Goal: Task Accomplishment & Management: Manage account settings

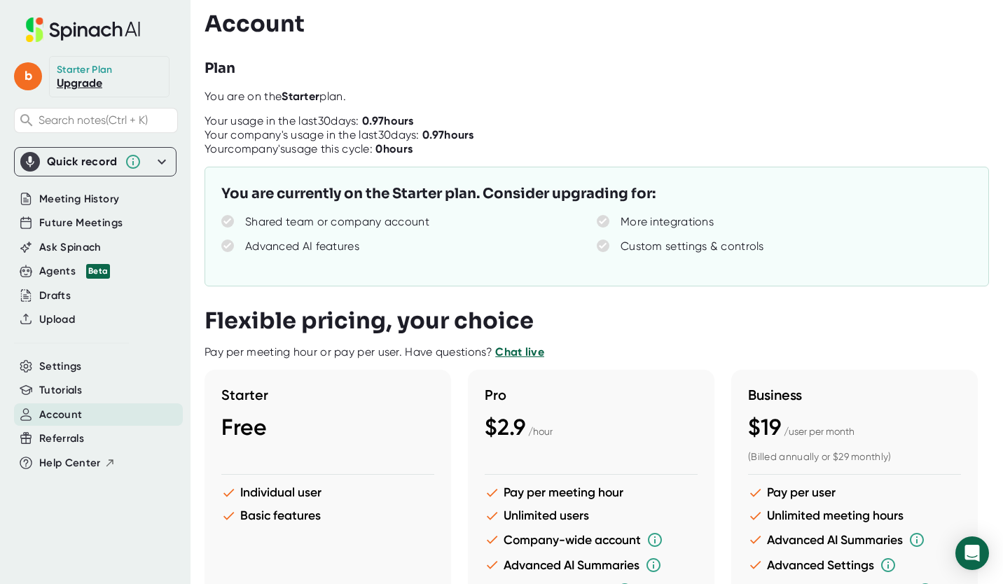
click at [76, 520] on div "b Starter Plan Upgrade Search notes (Ctrl + K) Quick record Include tab audio S…" at bounding box center [95, 283] width 191 height 567
click at [800, 437] on div "Starter Free Individual user Basic features Your current plan Pro $2.9 / hour P…" at bounding box center [596, 543] width 782 height 347
click at [871, 399] on div "Starter Free Individual user Basic features Your current plan Pro $2.9 / hour P…" at bounding box center [596, 543] width 782 height 347
click at [162, 165] on icon at bounding box center [161, 161] width 17 height 17
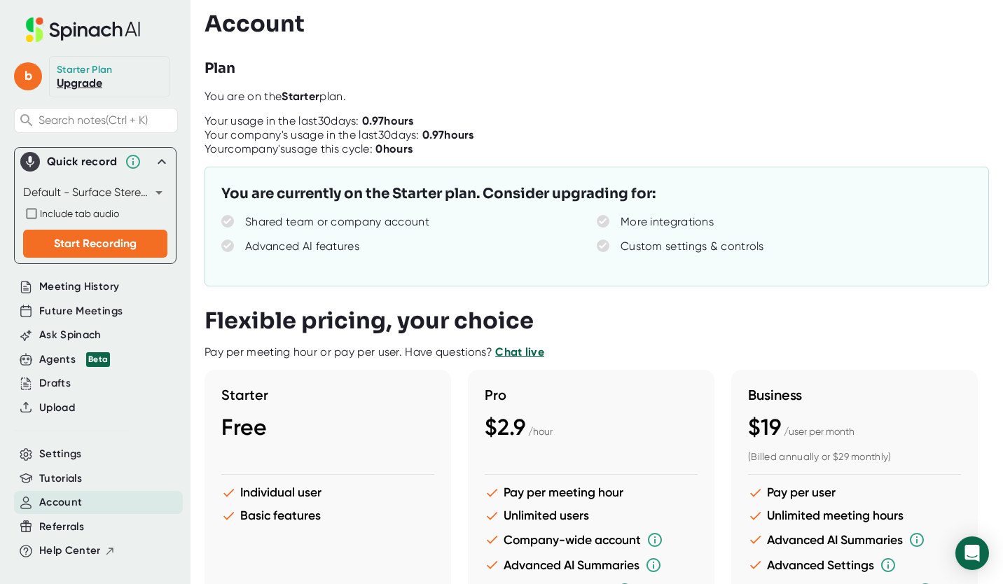
click at [820, 390] on div "Starter Free Individual user Basic features Your current plan Pro $2.9 / hour P…" at bounding box center [596, 543] width 782 height 347
click at [621, 104] on div at bounding box center [604, 109] width 799 height 11
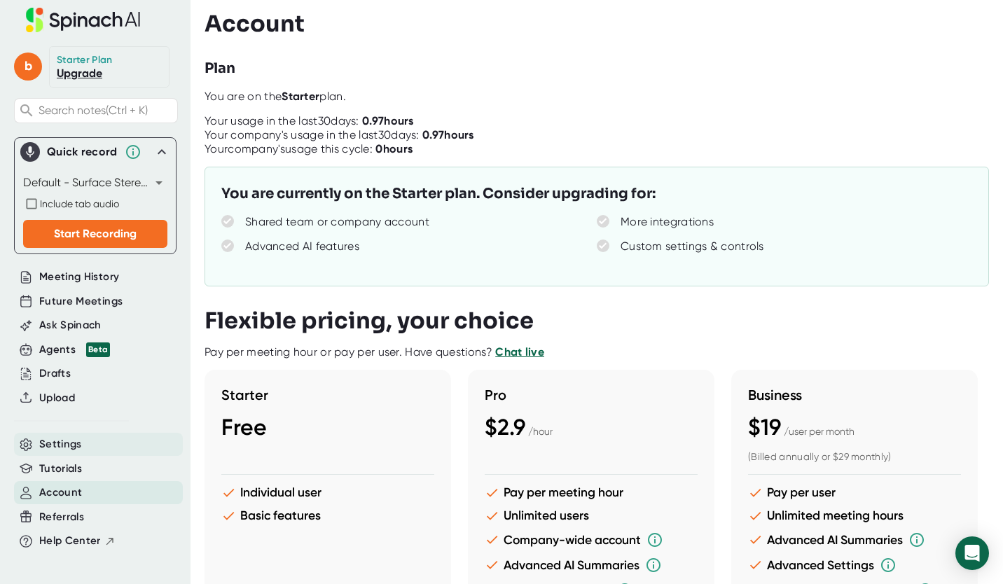
click at [81, 436] on span "Settings" at bounding box center [60, 444] width 43 height 16
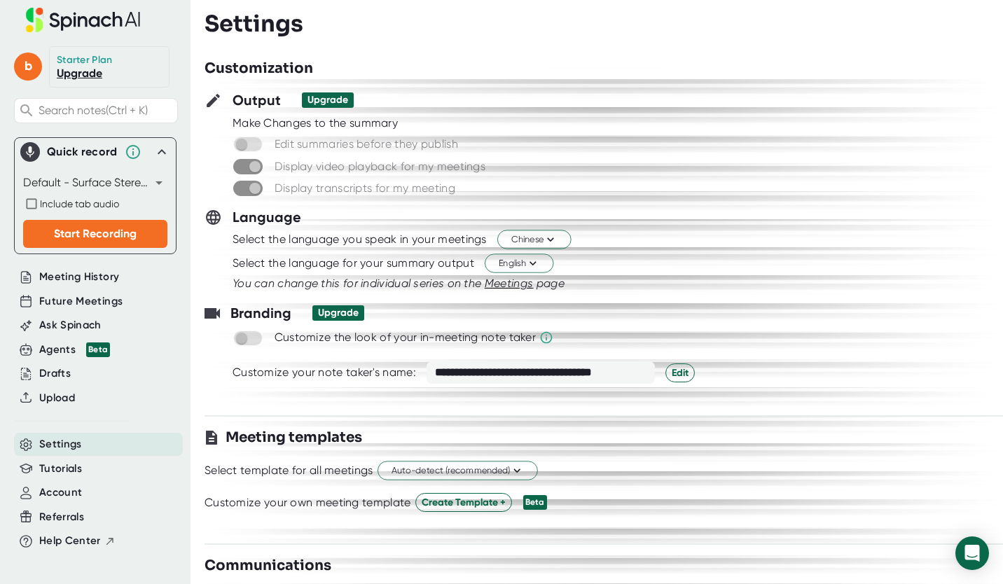
click at [81, 436] on span "Settings" at bounding box center [60, 444] width 43 height 16
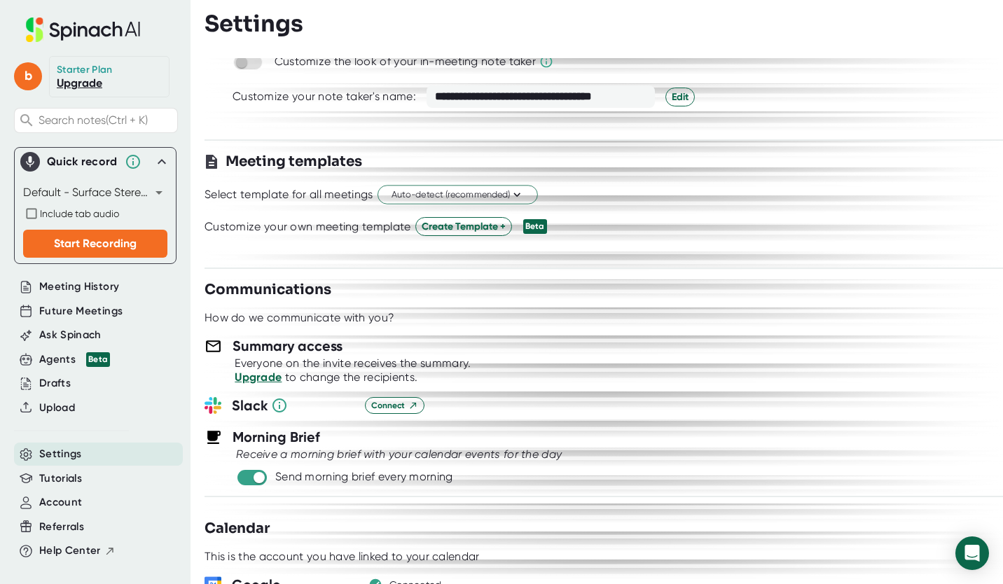
scroll to position [318, 0]
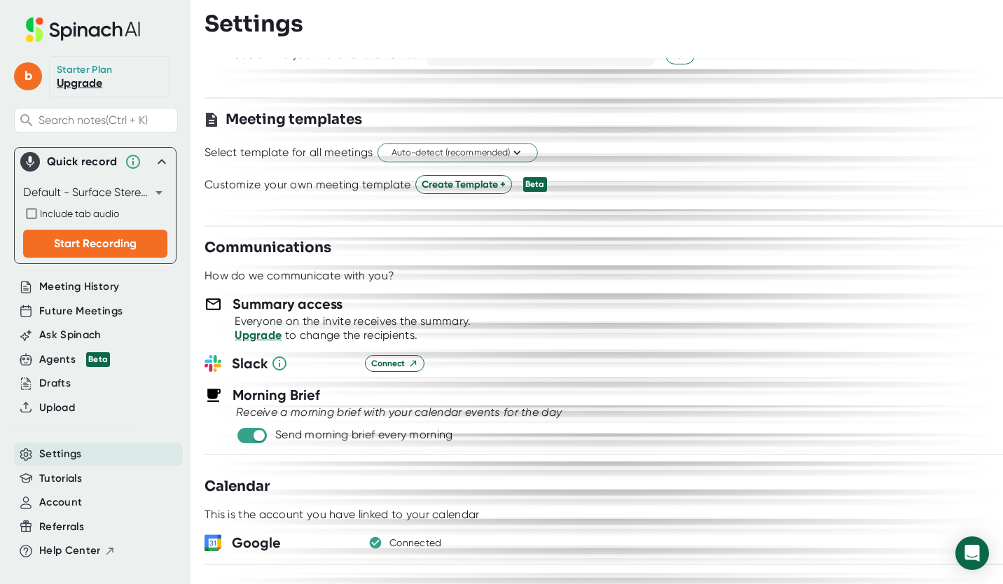
click at [263, 333] on link "Upgrade" at bounding box center [258, 335] width 47 height 13
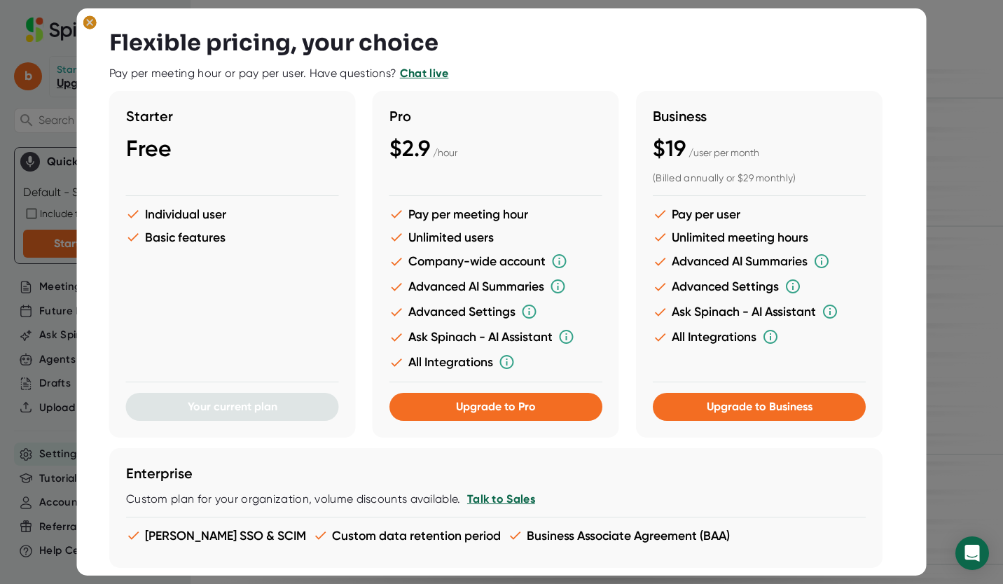
click at [90, 26] on ellipse at bounding box center [89, 22] width 13 height 14
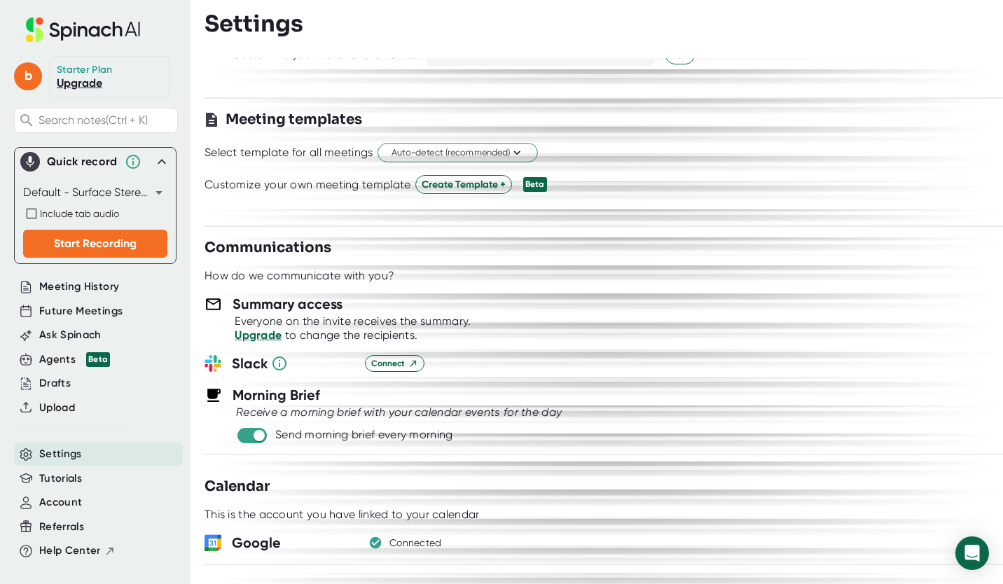
click at [210, 301] on icon at bounding box center [214, 305] width 18 height 18
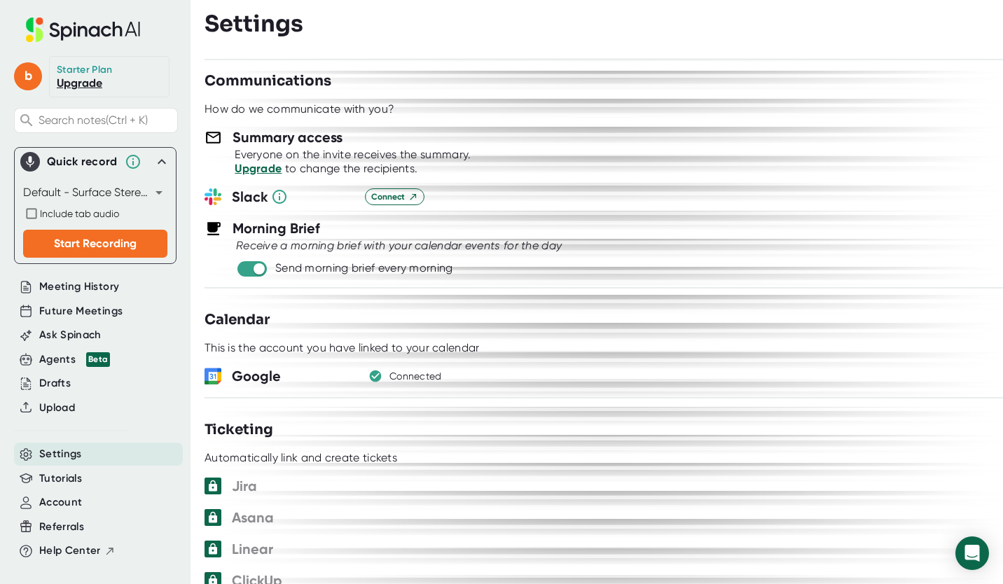
scroll to position [511, 0]
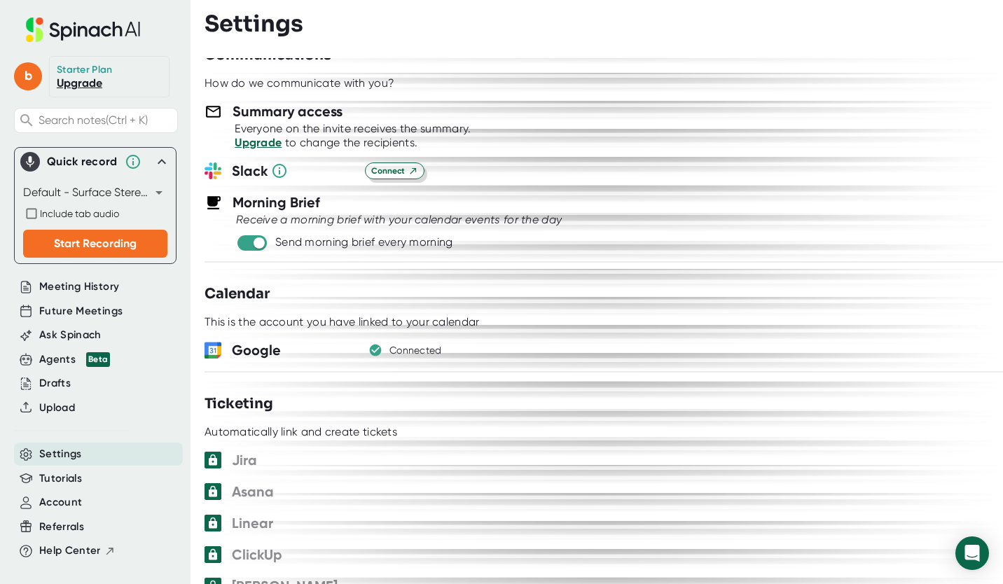
click at [392, 173] on span "Connect" at bounding box center [394, 171] width 47 height 13
click at [728, 163] on div "Connect" at bounding box center [684, 171] width 638 height 17
click at [98, 285] on span "Meeting History" at bounding box center [79, 287] width 80 height 16
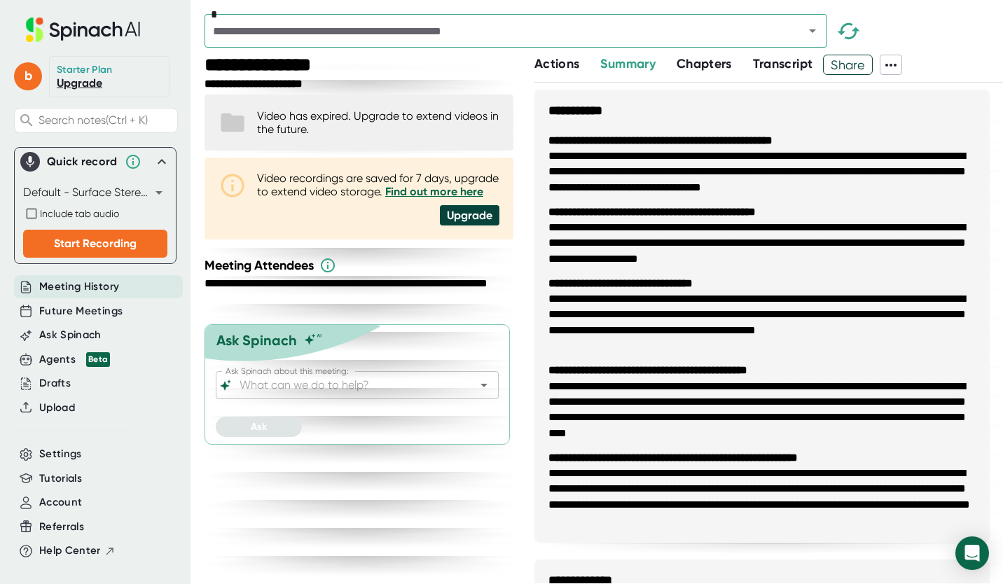
click at [894, 65] on icon at bounding box center [890, 65] width 11 height 3
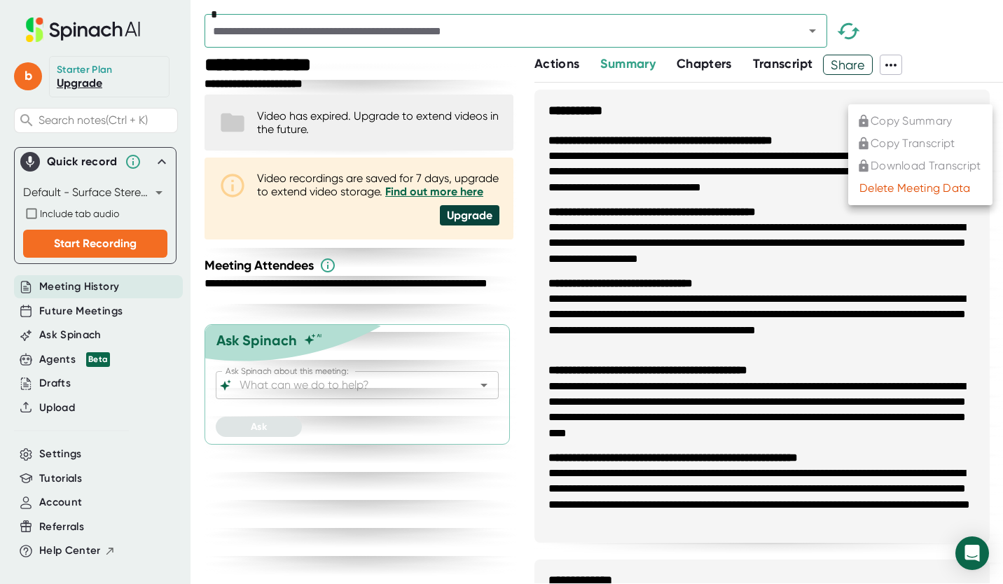
click at [894, 65] on div at bounding box center [501, 292] width 1003 height 584
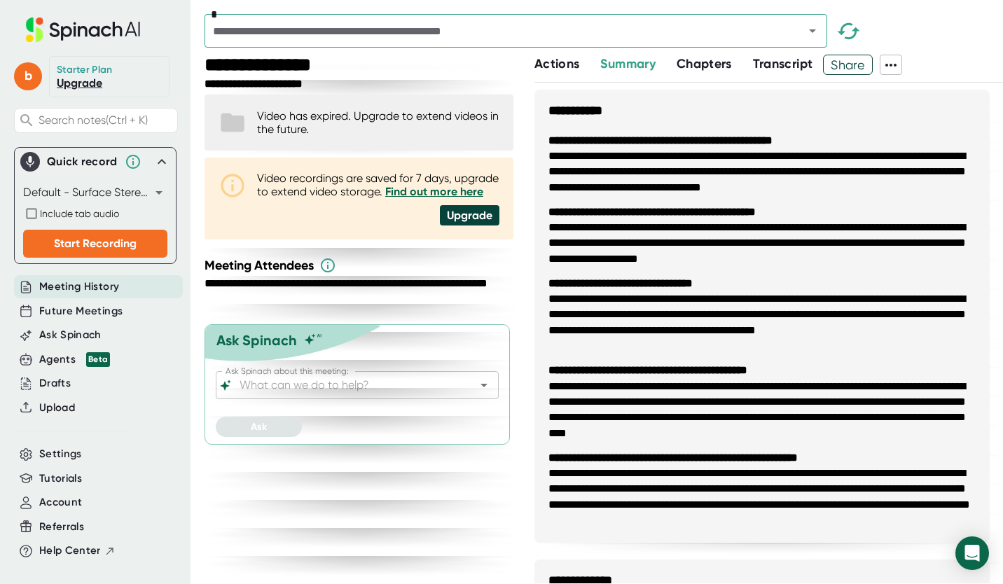
click at [305, 497] on div "**********" at bounding box center [361, 320] width 312 height 530
click at [120, 284] on div "Meeting History" at bounding box center [98, 286] width 169 height 23
click at [60, 406] on span "Upload" at bounding box center [57, 408] width 36 height 16
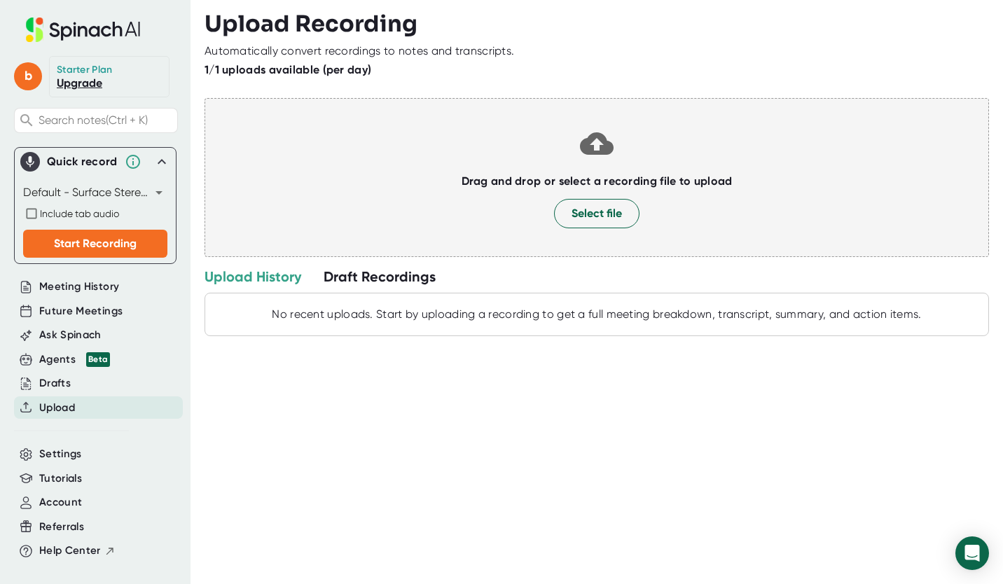
click at [853, 158] on div "Drag and drop or select a recording file to upload Select file" at bounding box center [597, 177] width 785 height 159
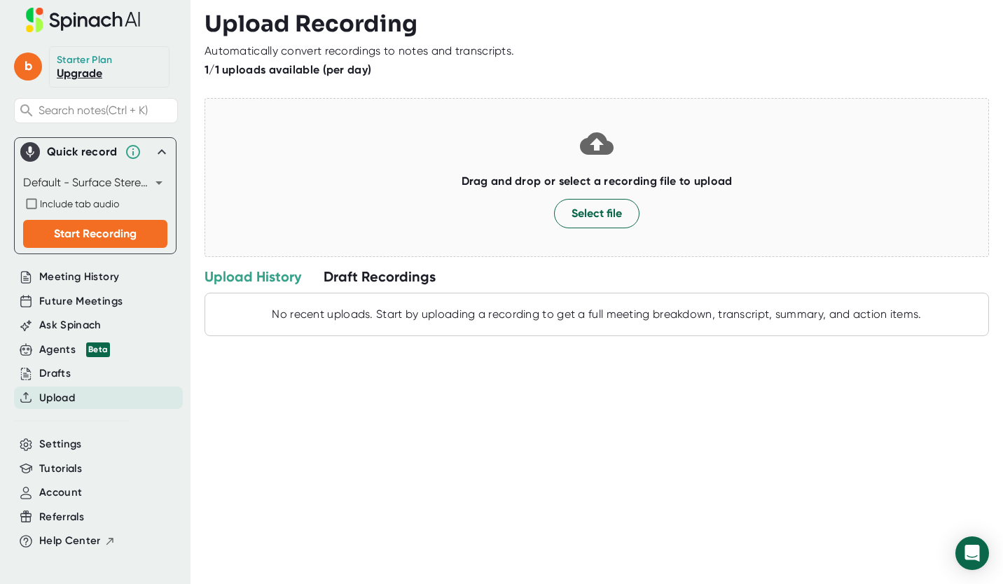
scroll to position [20, 0]
click at [562, 441] on div "Upload Recording Automatically convert recordings to notes and transcripts. 1/1…" at bounding box center [604, 292] width 799 height 584
click at [115, 269] on span "Meeting History" at bounding box center [79, 277] width 80 height 16
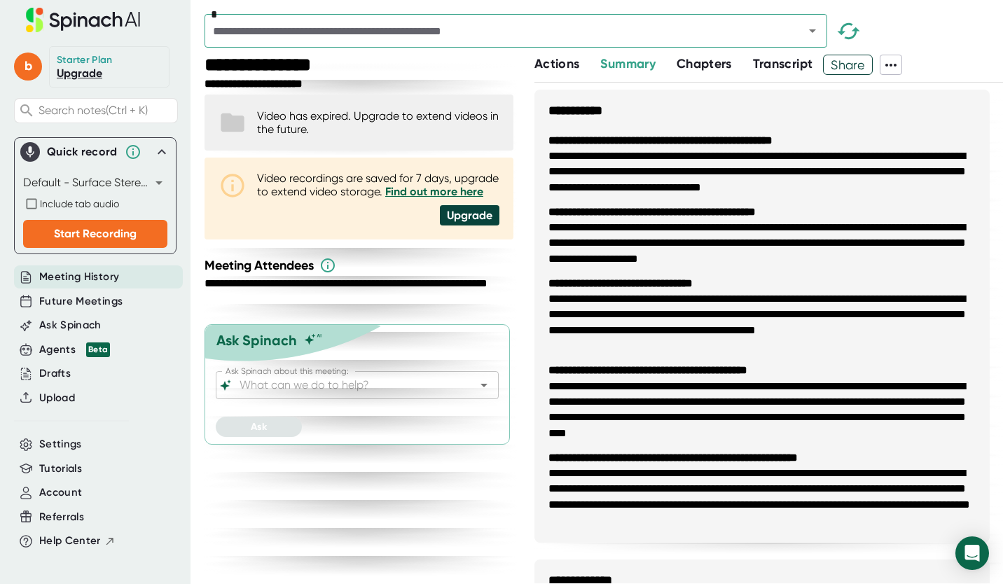
click at [443, 189] on link "Find out more here" at bounding box center [434, 191] width 98 height 13
click at [315, 515] on div "**********" at bounding box center [361, 320] width 312 height 530
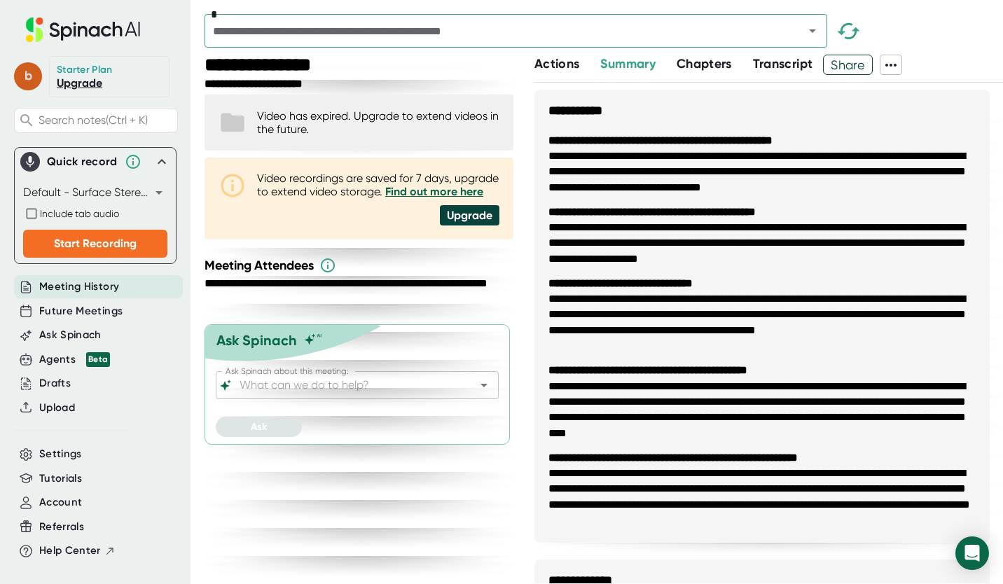
click at [23, 76] on span "b" at bounding box center [28, 76] width 28 height 28
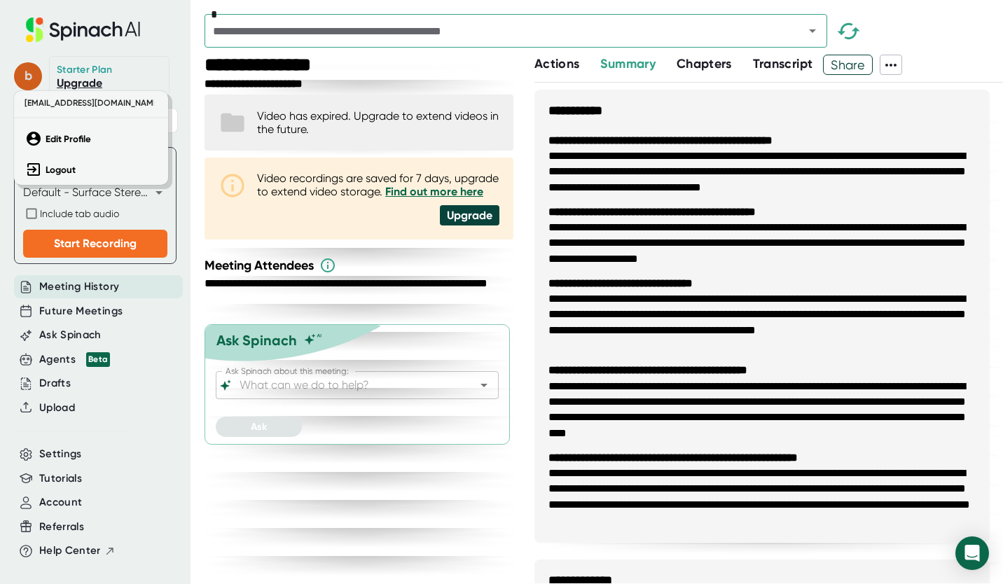
click at [23, 76] on div at bounding box center [501, 292] width 1003 height 584
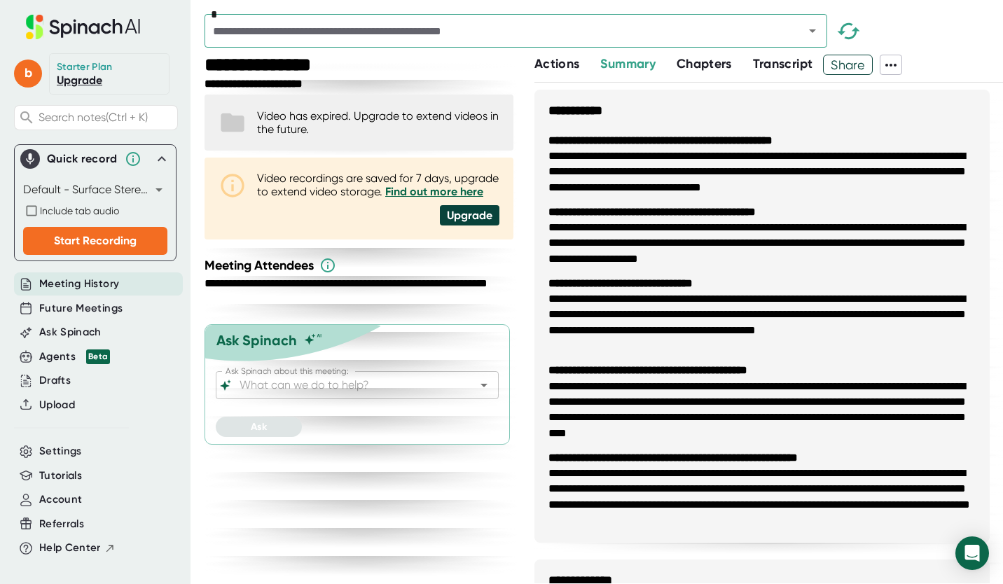
scroll to position [20, 0]
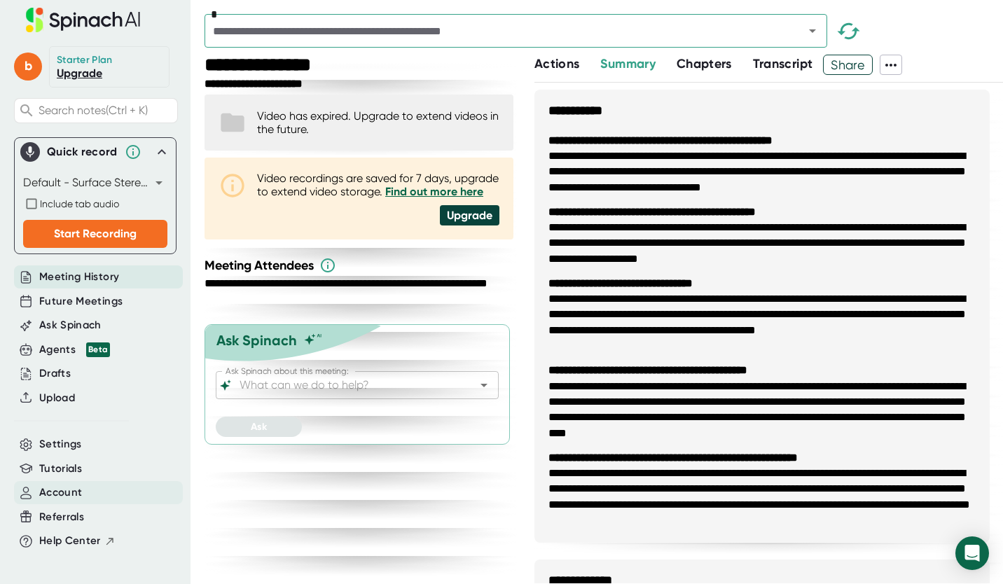
click at [99, 485] on div "Account" at bounding box center [98, 492] width 169 height 23
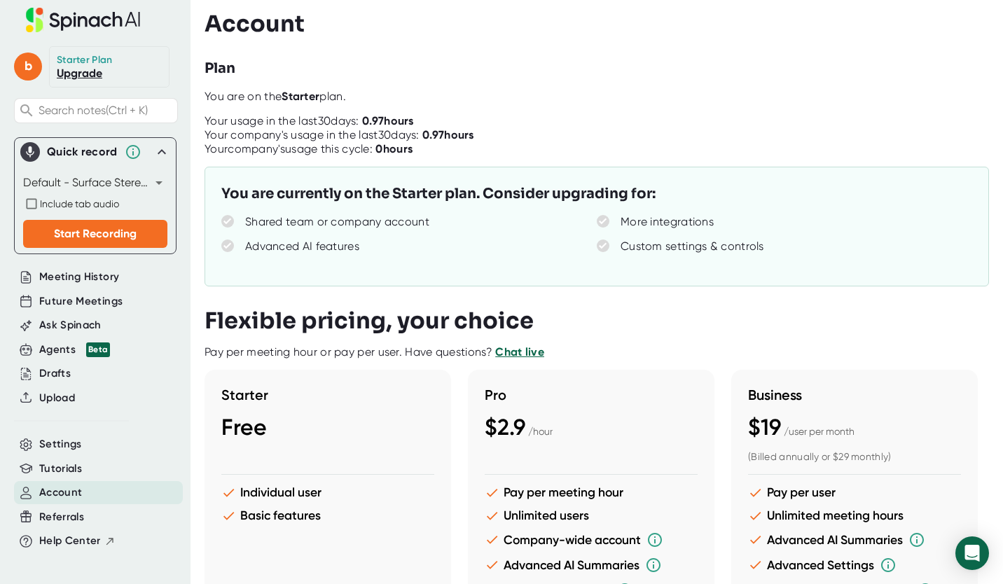
click at [99, 485] on div "Account" at bounding box center [98, 492] width 169 height 23
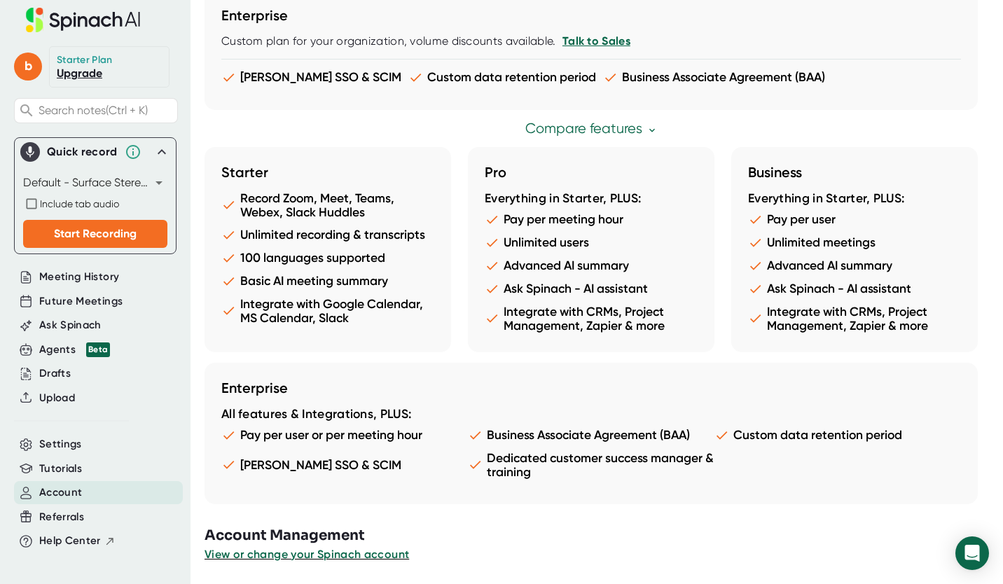
scroll to position [1229, 0]
click at [800, 312] on div "Starter Record Zoom, Meet, Teams, Webex, Slack Huddles Unlimited recording & tr…" at bounding box center [596, 249] width 782 height 205
click at [660, 352] on div "Starter Record Zoom, Meet, Teams, Webex, Slack Huddles Unlimited recording & tr…" at bounding box center [596, 249] width 782 height 205
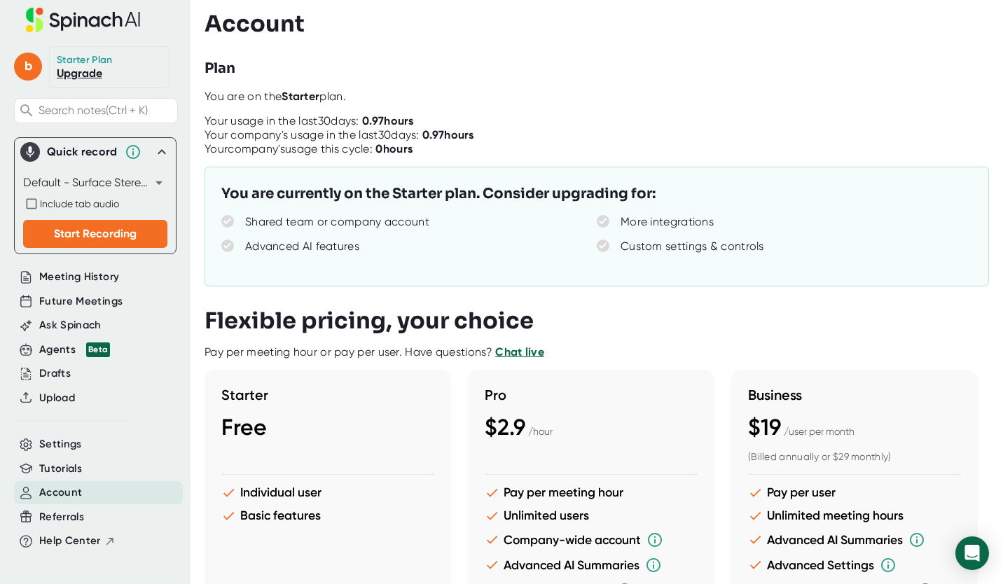
scroll to position [20, 0]
